Goal: Task Accomplishment & Management: Complete application form

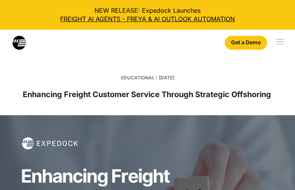
select select
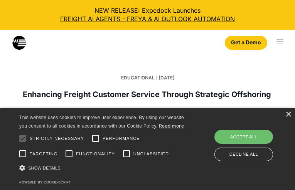
type input "N/A"
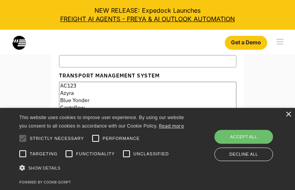
type input "[PERSON_NAME]"
type input "[PHONE_NUMBER]"
type input "[EMAIL_ADDRESS][DOMAIN_NAME]"
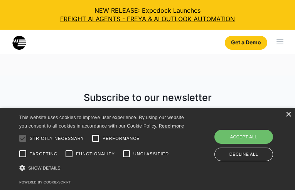
type input "Innovative Logistics Industries"
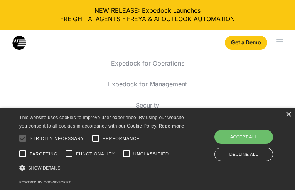
type input "[EMAIL_ADDRESS][DOMAIN_NAME]"
select select "AC123"
